Goal: Information Seeking & Learning: Learn about a topic

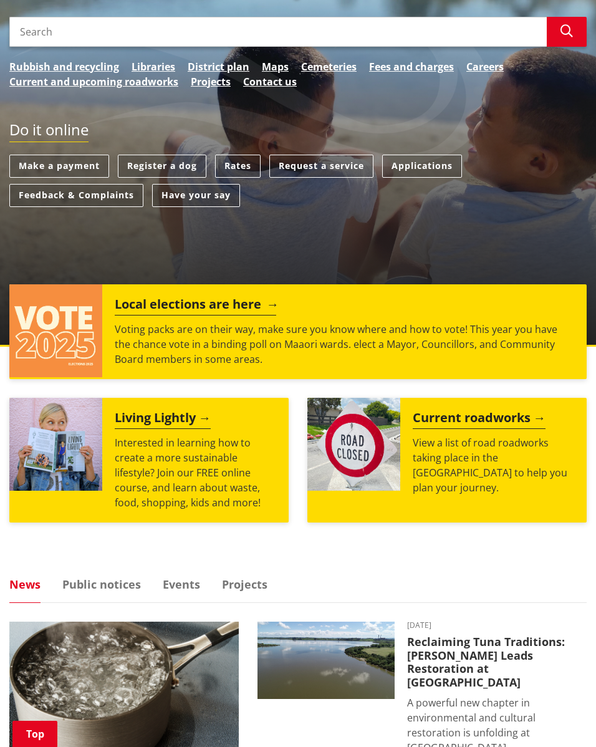
scroll to position [148, 0]
click at [196, 298] on h2 "Local elections are here" at bounding box center [195, 306] width 161 height 19
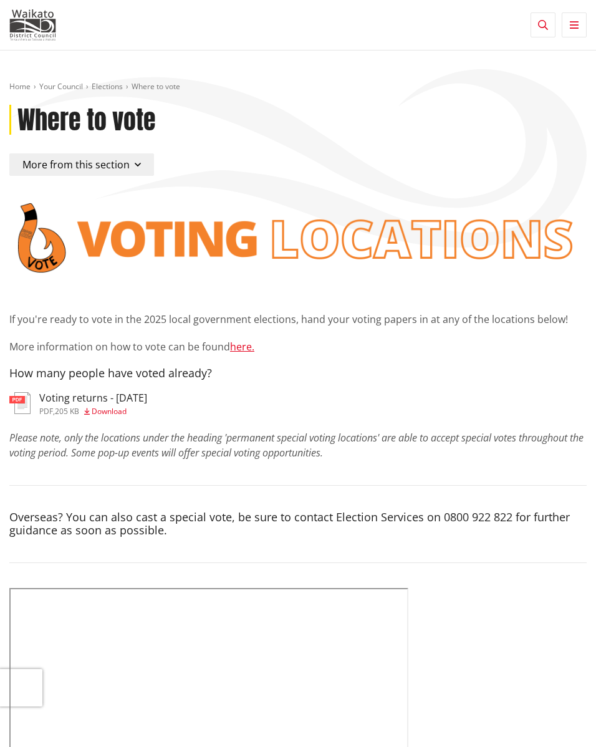
click at [139, 161] on button "More from this section" at bounding box center [81, 164] width 145 height 22
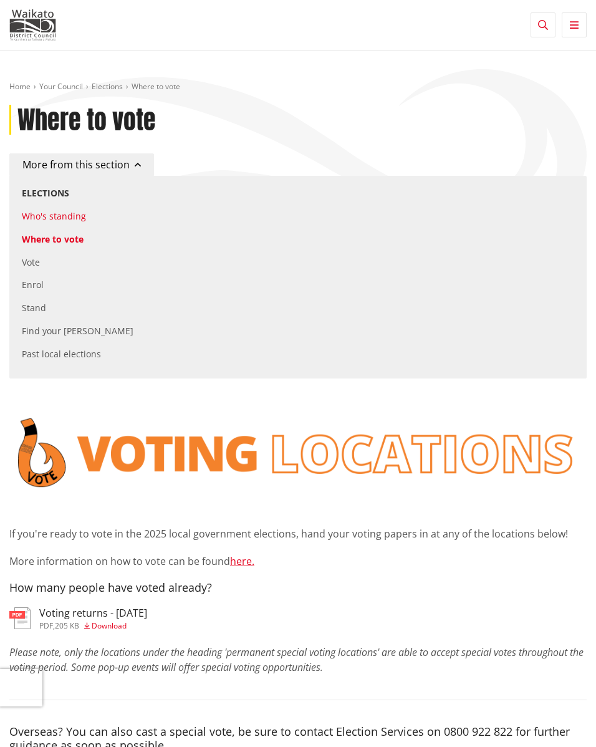
click at [43, 211] on link "Who's standing" at bounding box center [54, 216] width 64 height 12
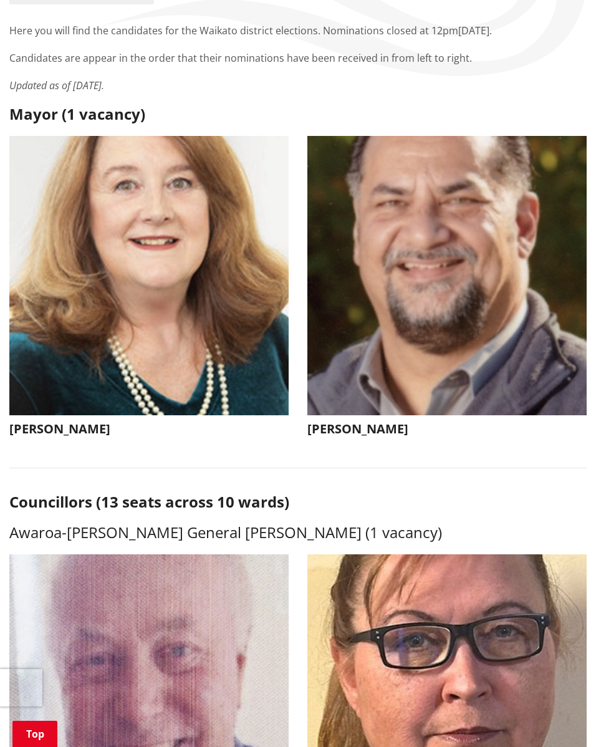
scroll to position [176, 0]
